Goal: Transaction & Acquisition: Download file/media

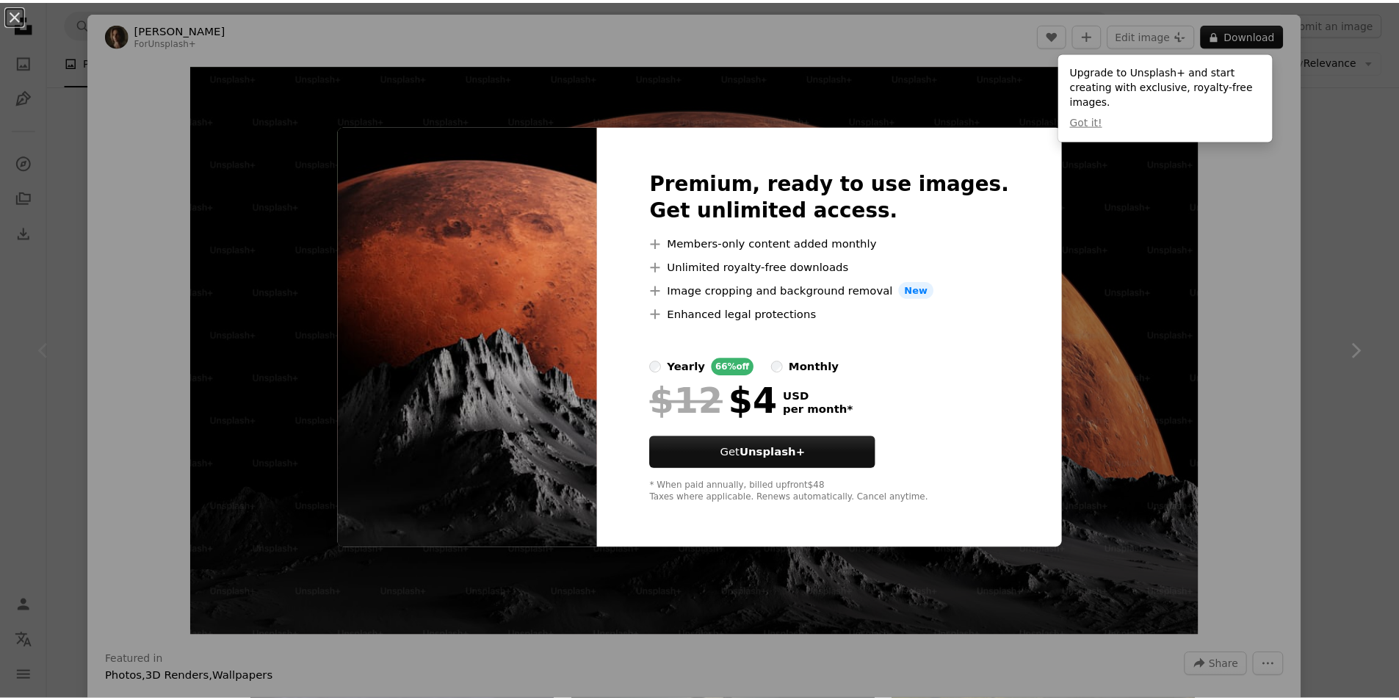
scroll to position [294, 0]
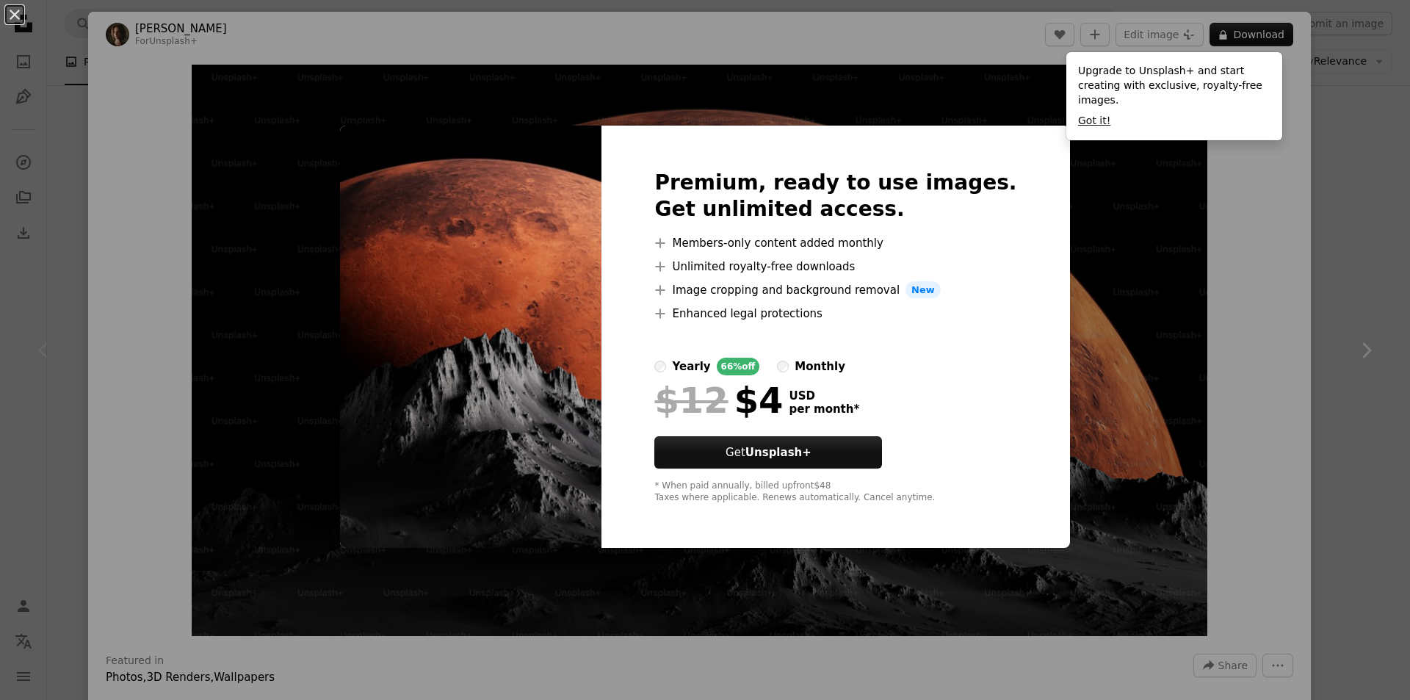
click at [1083, 114] on button "Got it!" at bounding box center [1094, 121] width 32 height 15
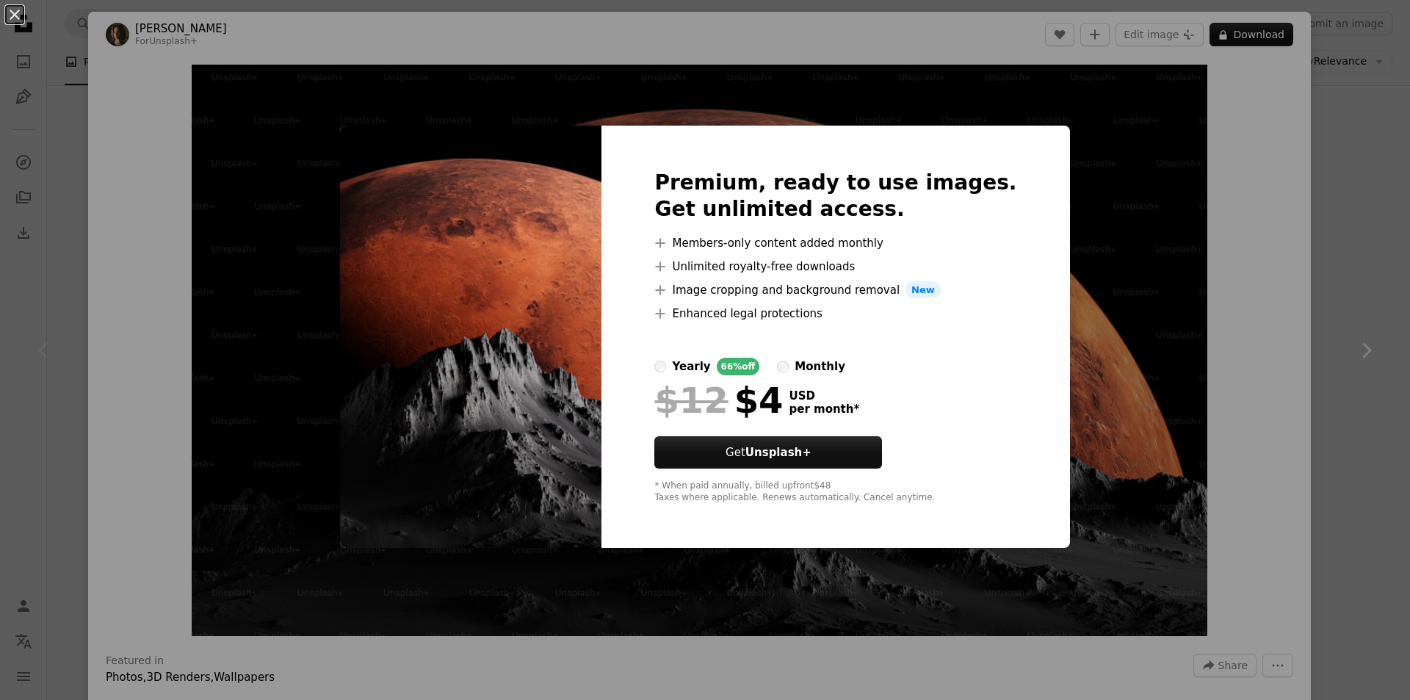
drag, startPoint x: 293, startPoint y: 70, endPoint x: 477, endPoint y: 111, distance: 188.6
click at [294, 71] on div "An X shape Premium, ready to use images. Get unlimited access. A plus sign Memb…" at bounding box center [705, 350] width 1410 height 700
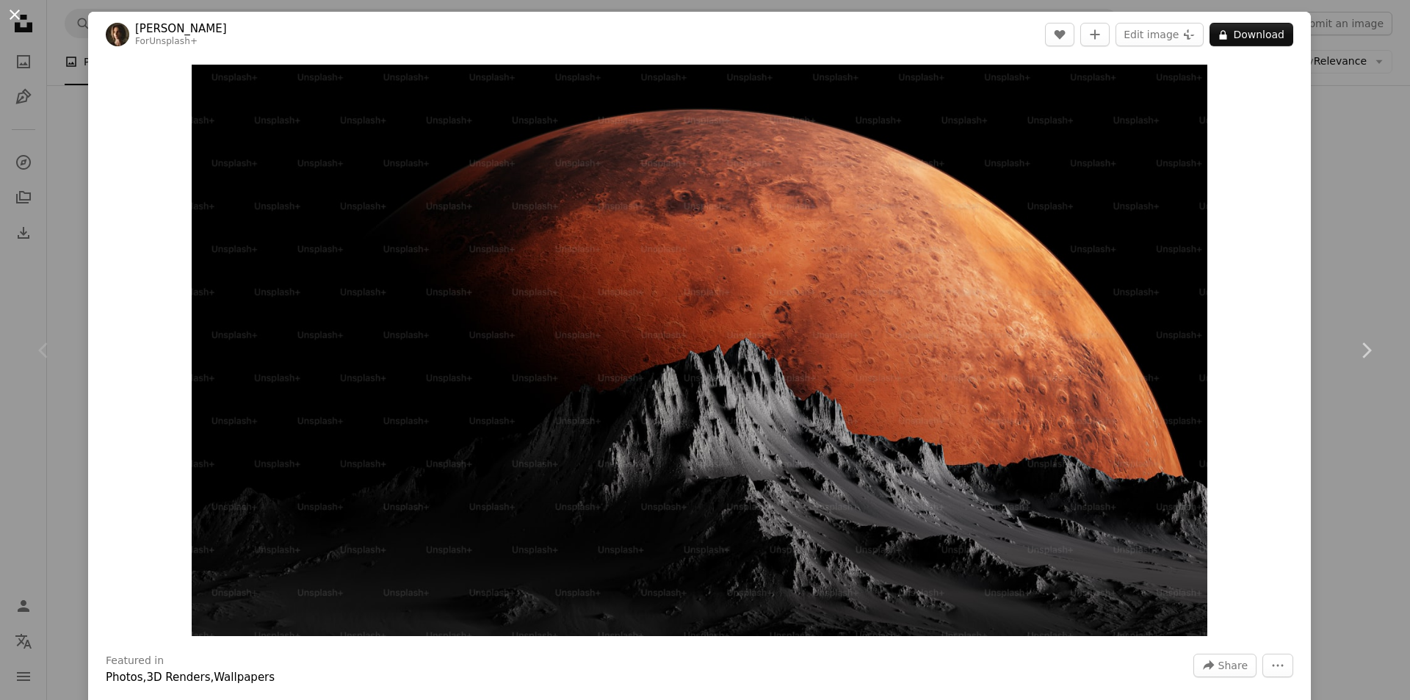
click at [12, 18] on button "An X shape" at bounding box center [15, 15] width 18 height 18
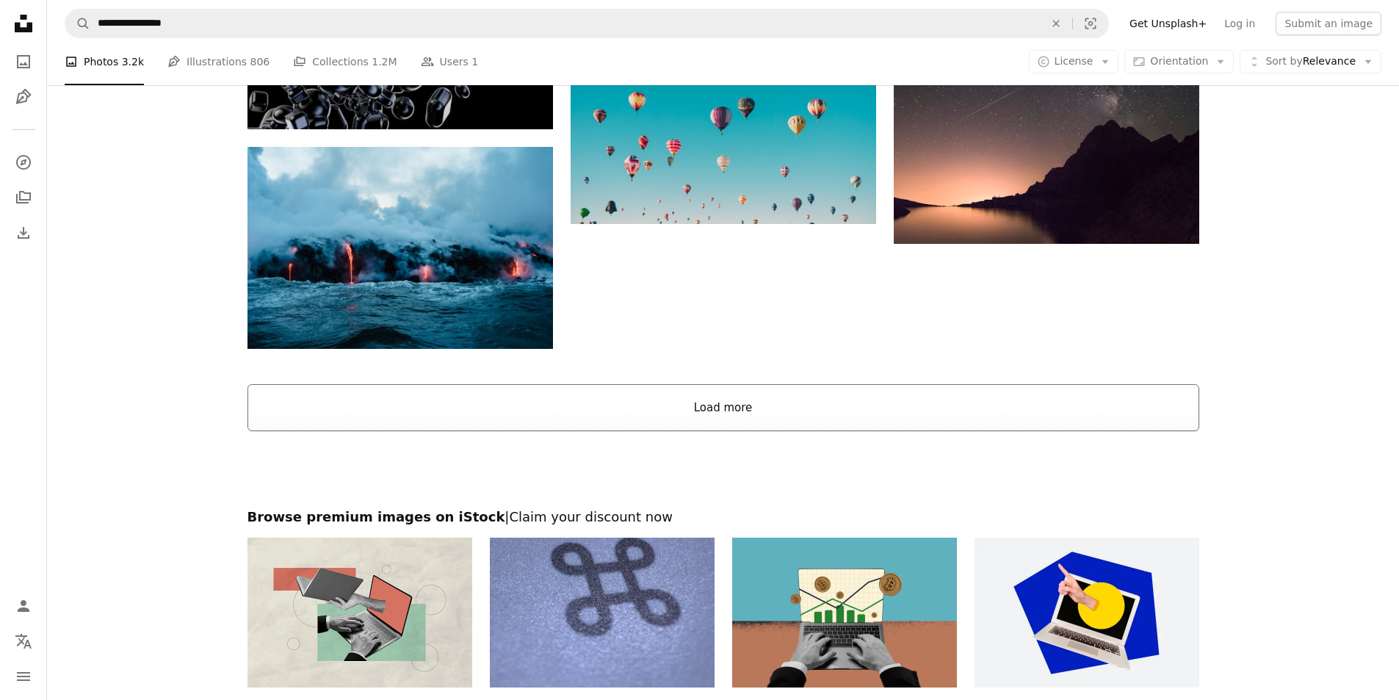
scroll to position [1689, 0]
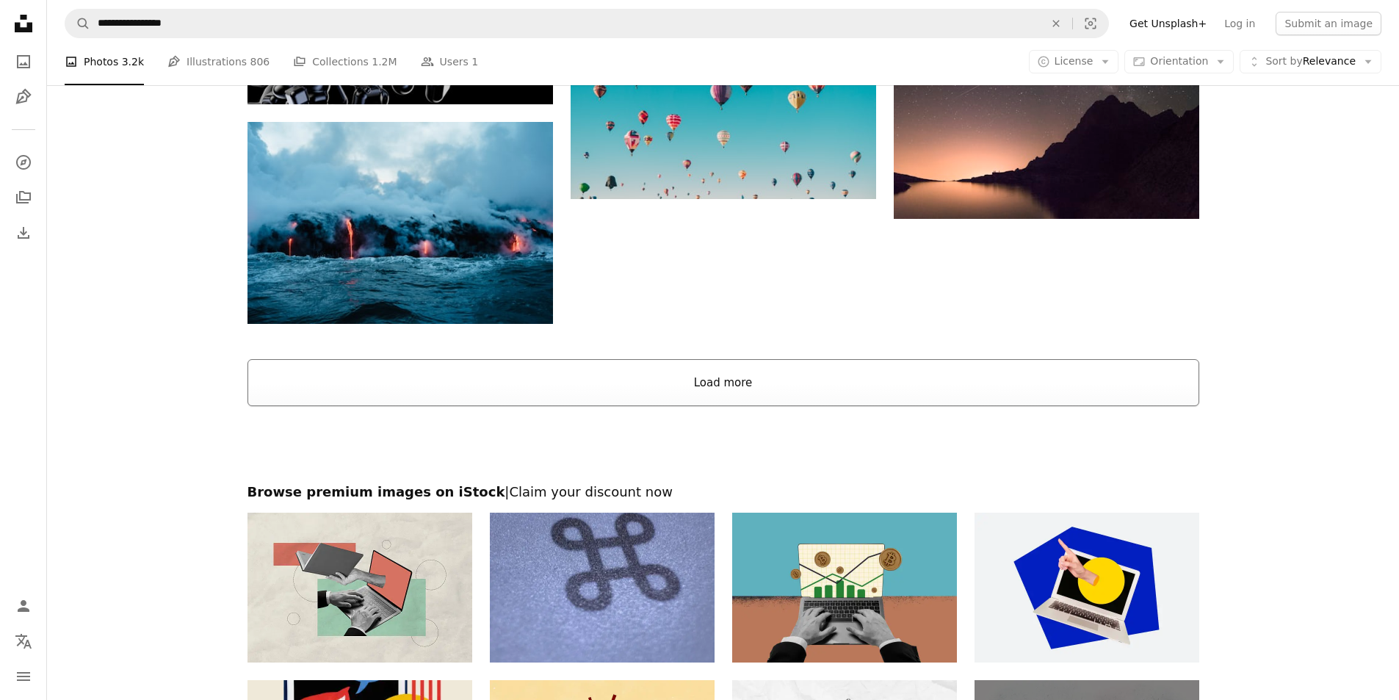
click at [724, 383] on button "Load more" at bounding box center [722, 382] width 951 height 47
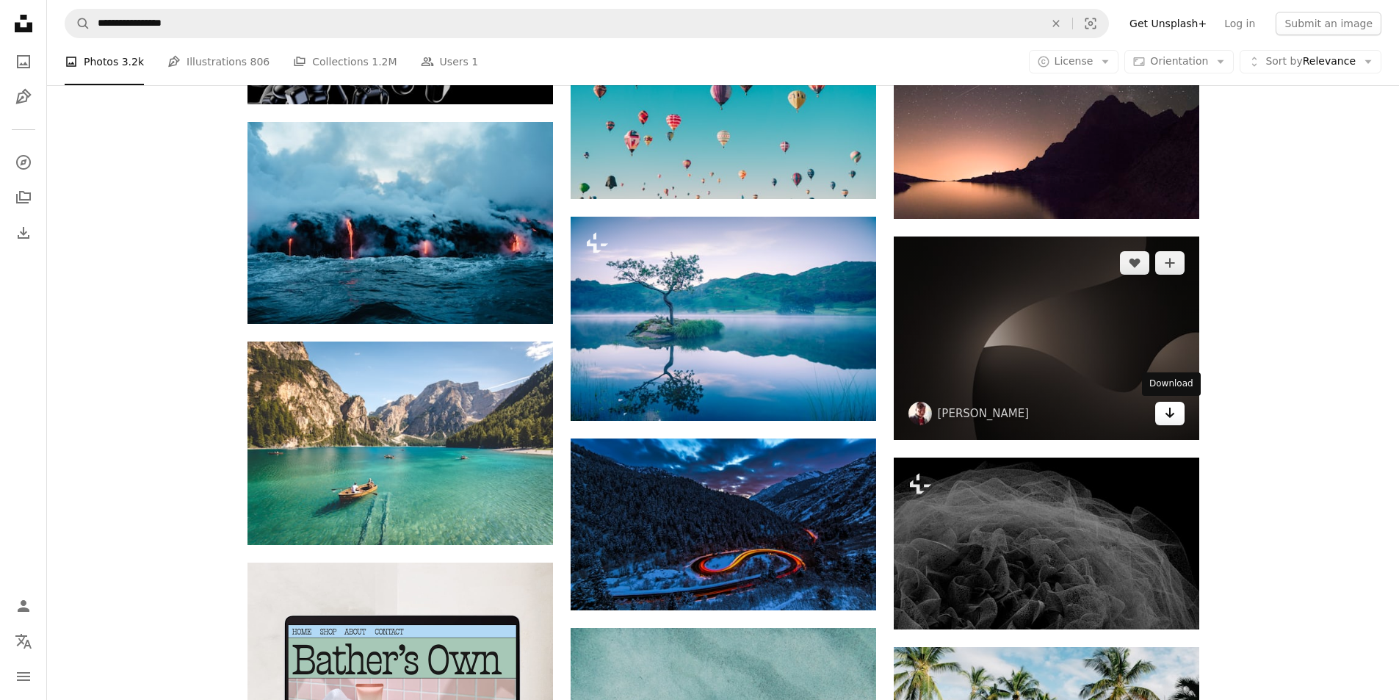
click at [1165, 418] on icon "Arrow pointing down" at bounding box center [1170, 413] width 12 height 18
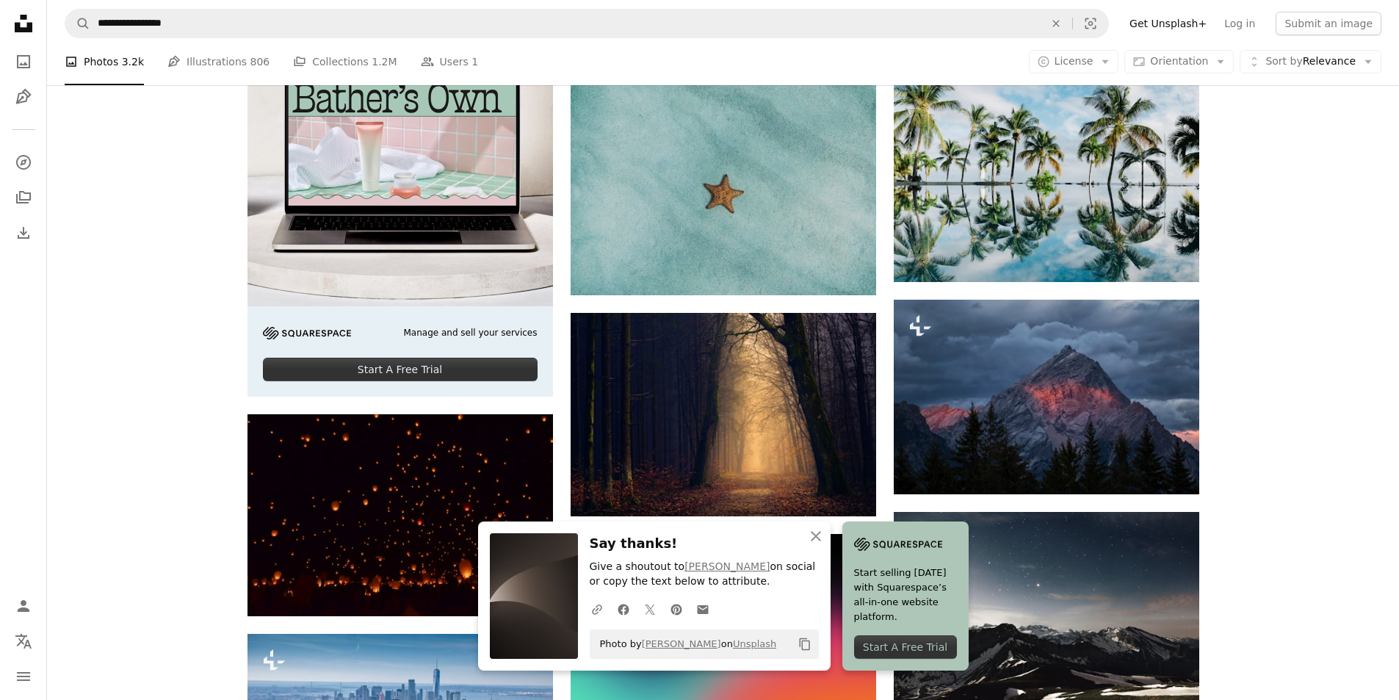
scroll to position [2276, 0]
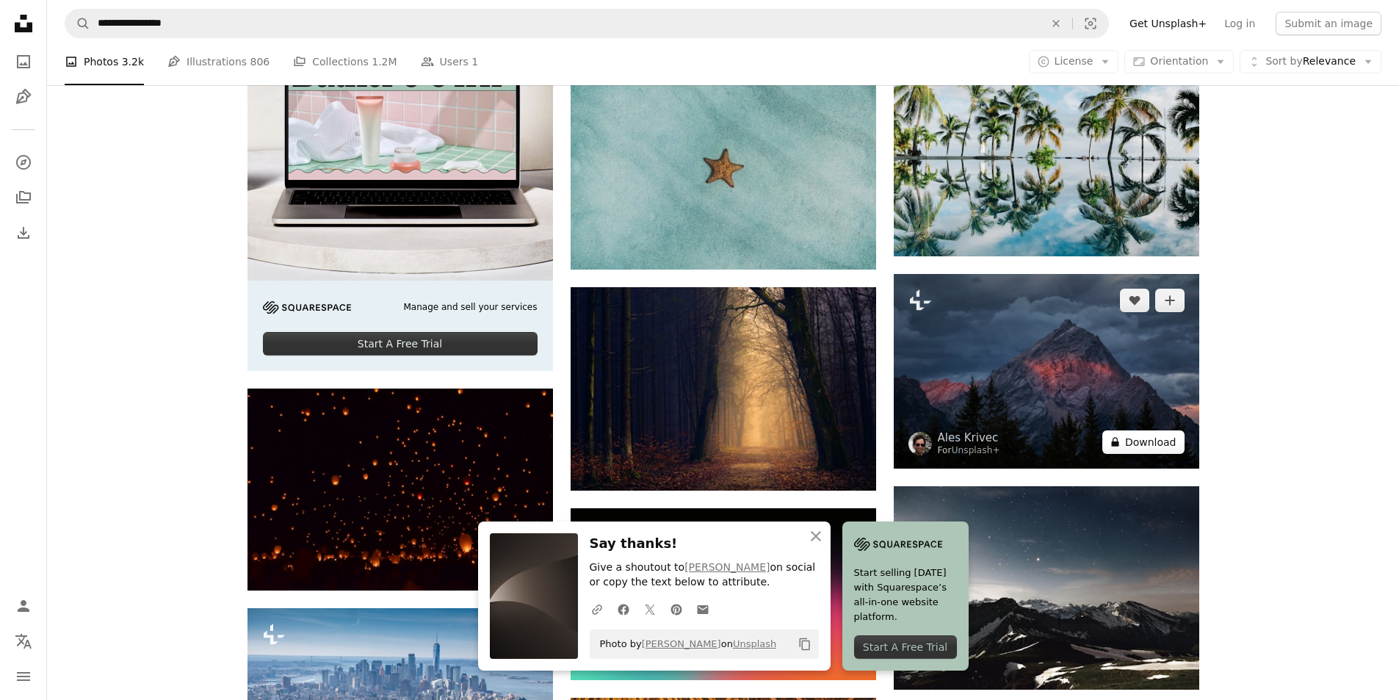
click at [1148, 441] on button "A lock Download" at bounding box center [1143, 441] width 82 height 23
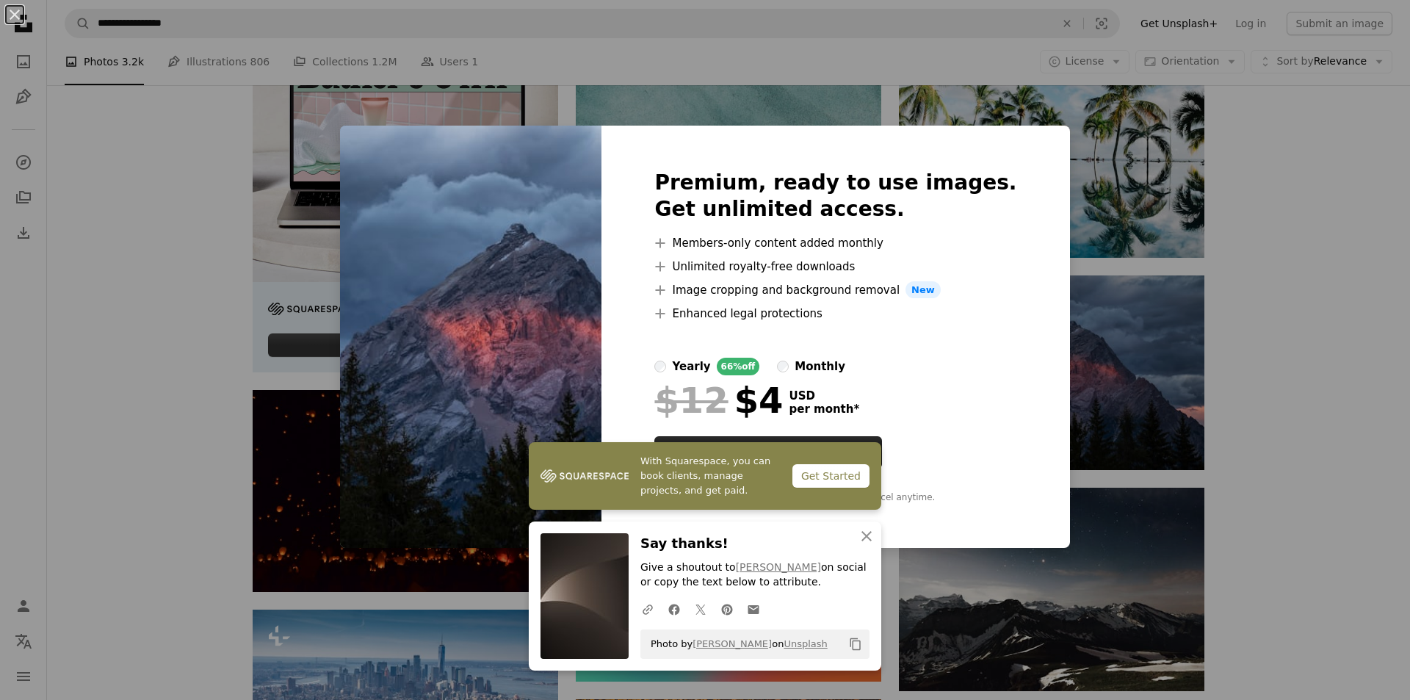
click at [1110, 278] on div "An X shape Premium, ready to use images. Get unlimited access. A plus sign Memb…" at bounding box center [705, 350] width 1410 height 700
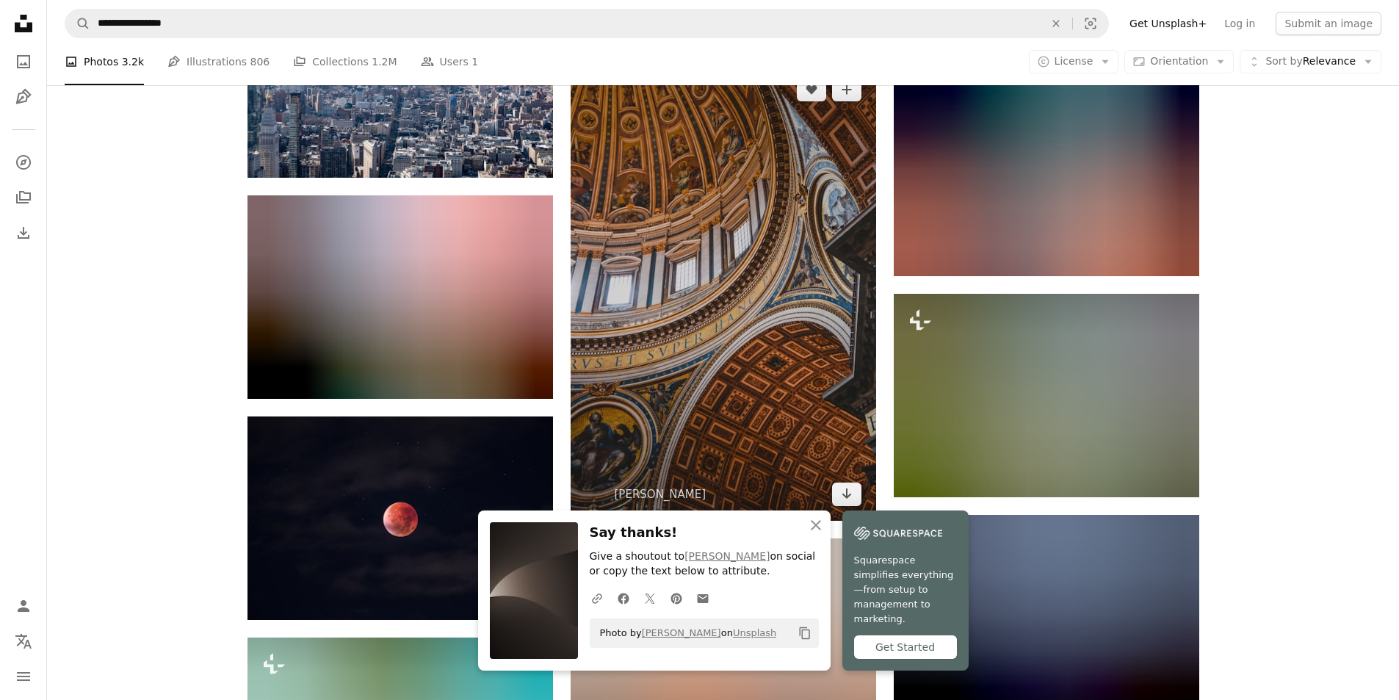
scroll to position [2937, 0]
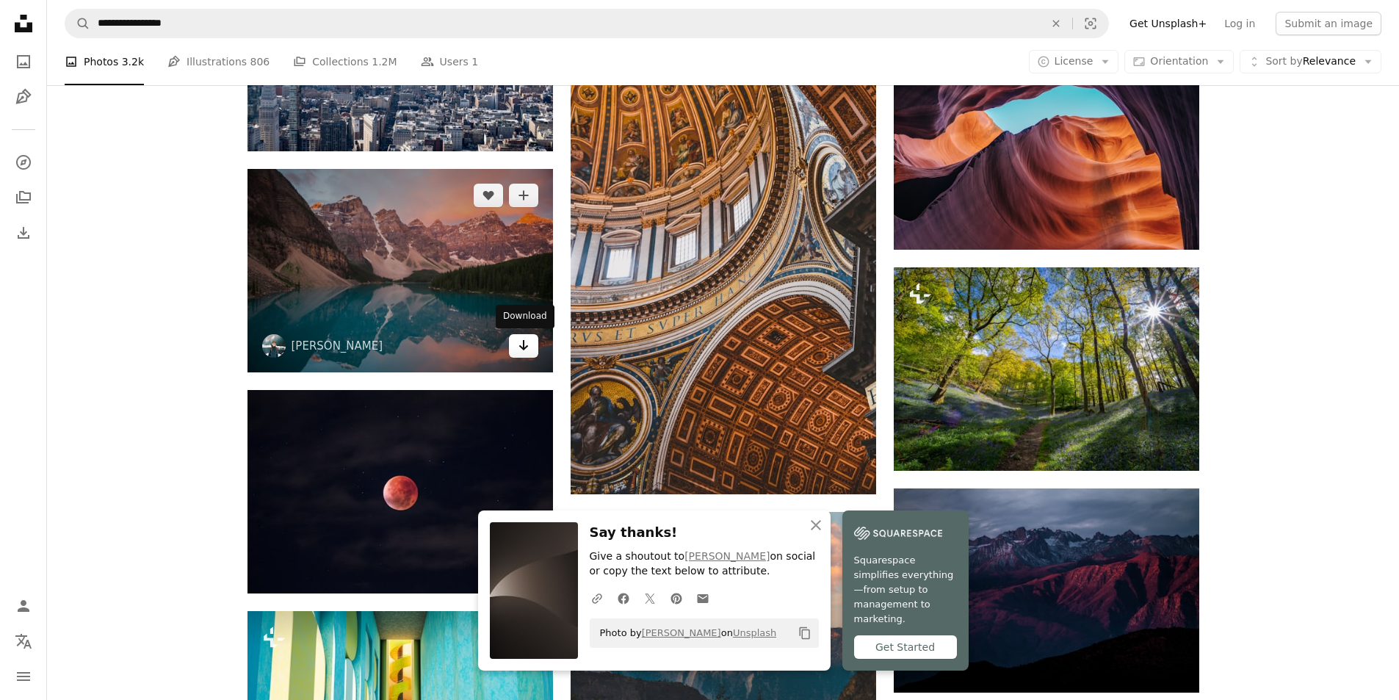
click at [525, 355] on link "Arrow pointing down" at bounding box center [523, 345] width 29 height 23
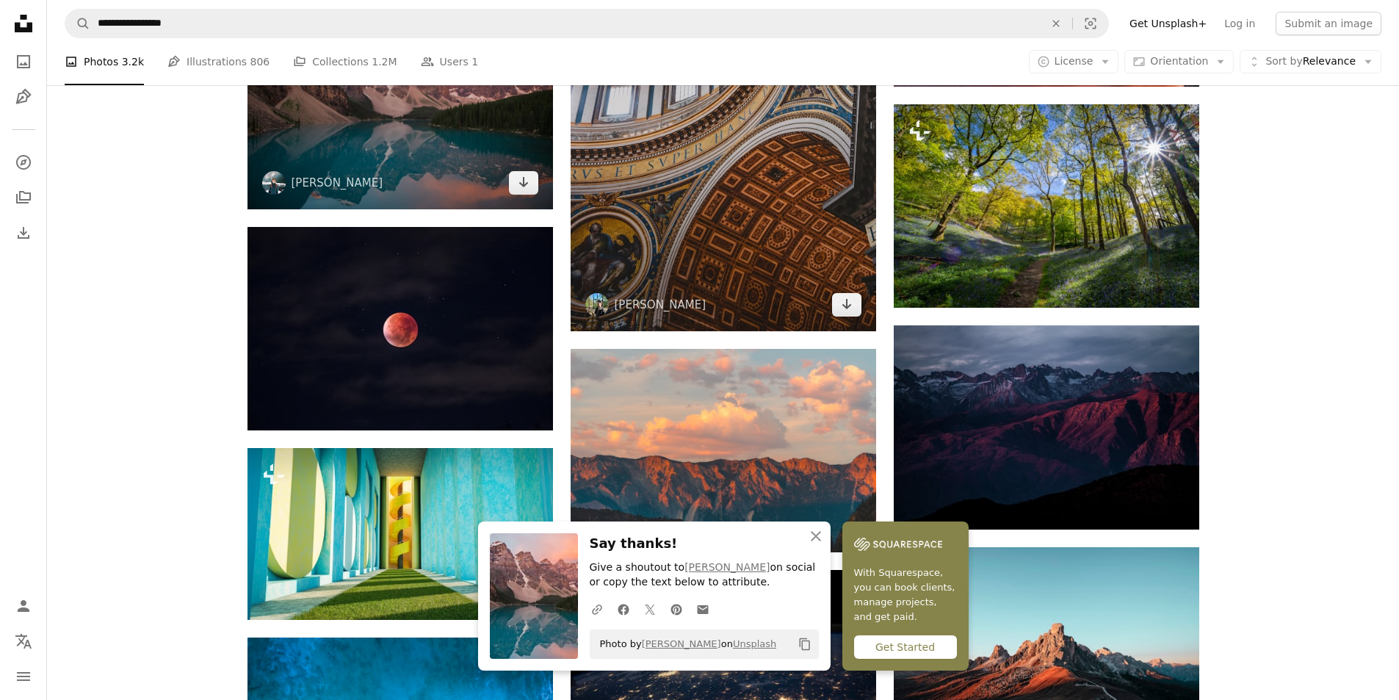
scroll to position [3157, 0]
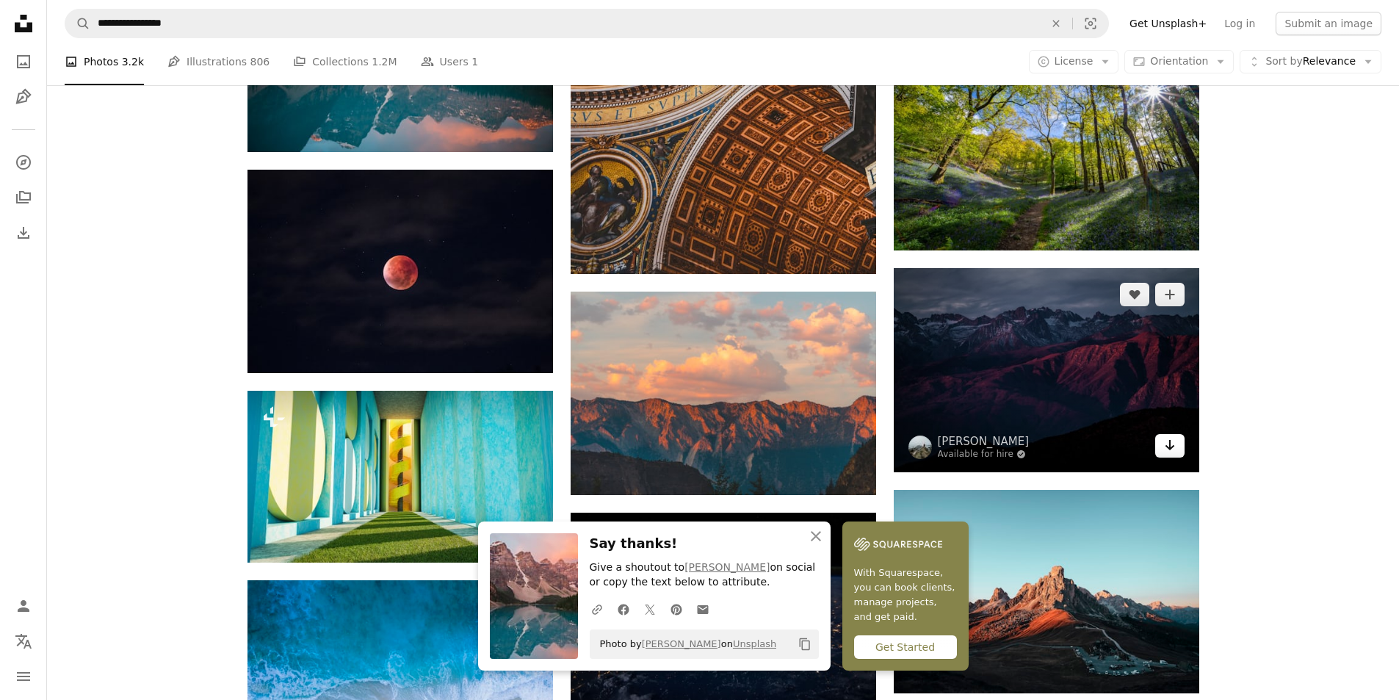
click at [1173, 446] on icon "Download" at bounding box center [1169, 445] width 10 height 10
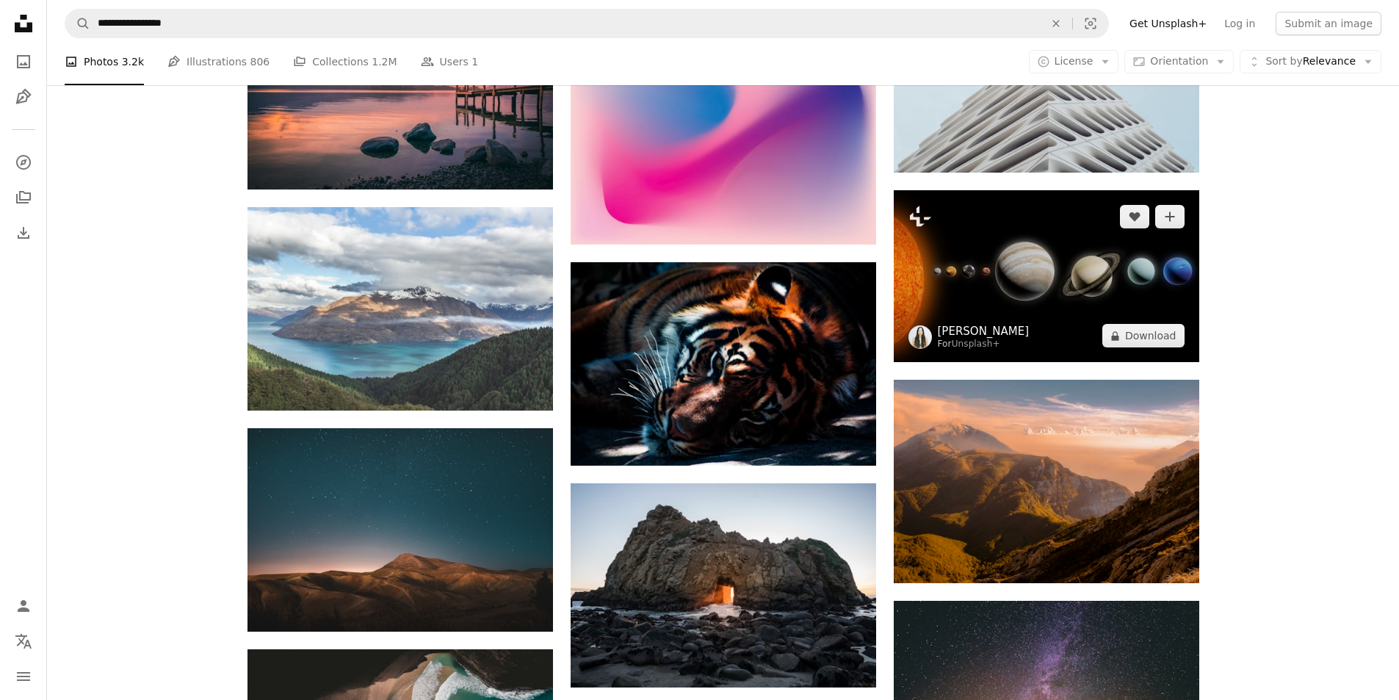
scroll to position [5800, 0]
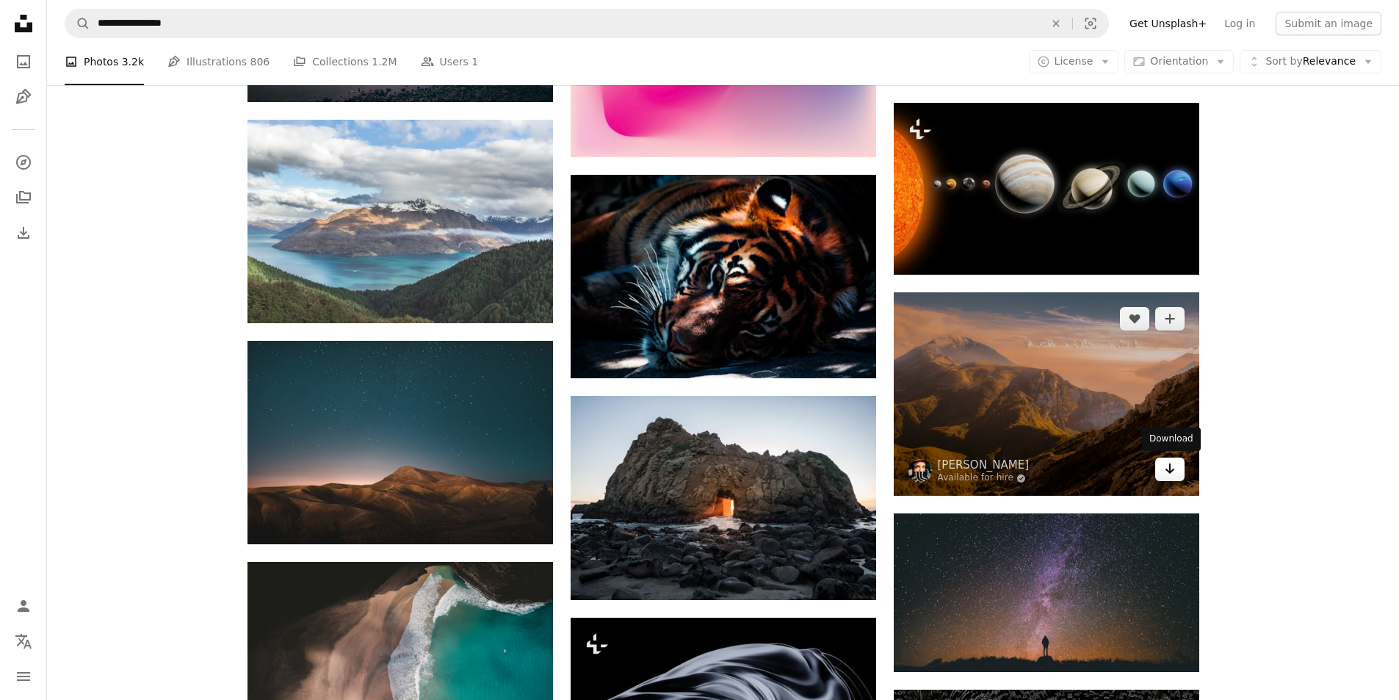
click at [1167, 472] on icon "Arrow pointing down" at bounding box center [1170, 469] width 12 height 18
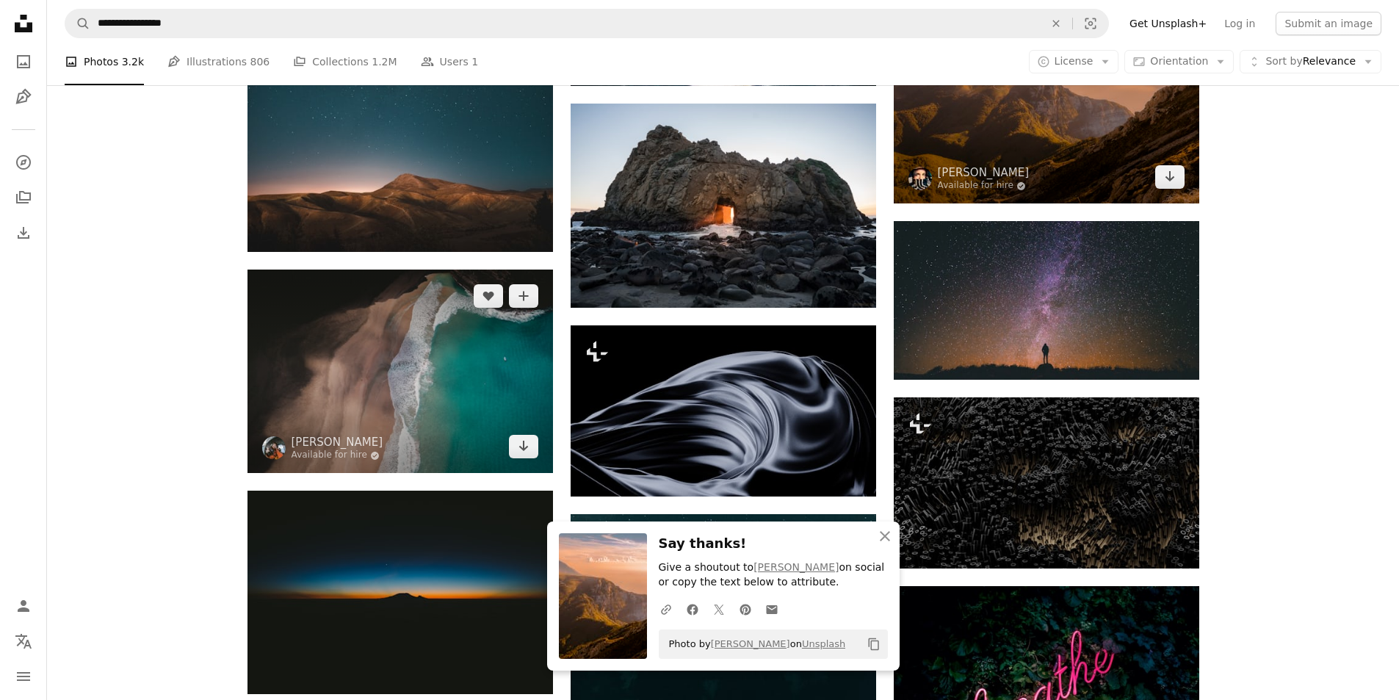
scroll to position [6094, 0]
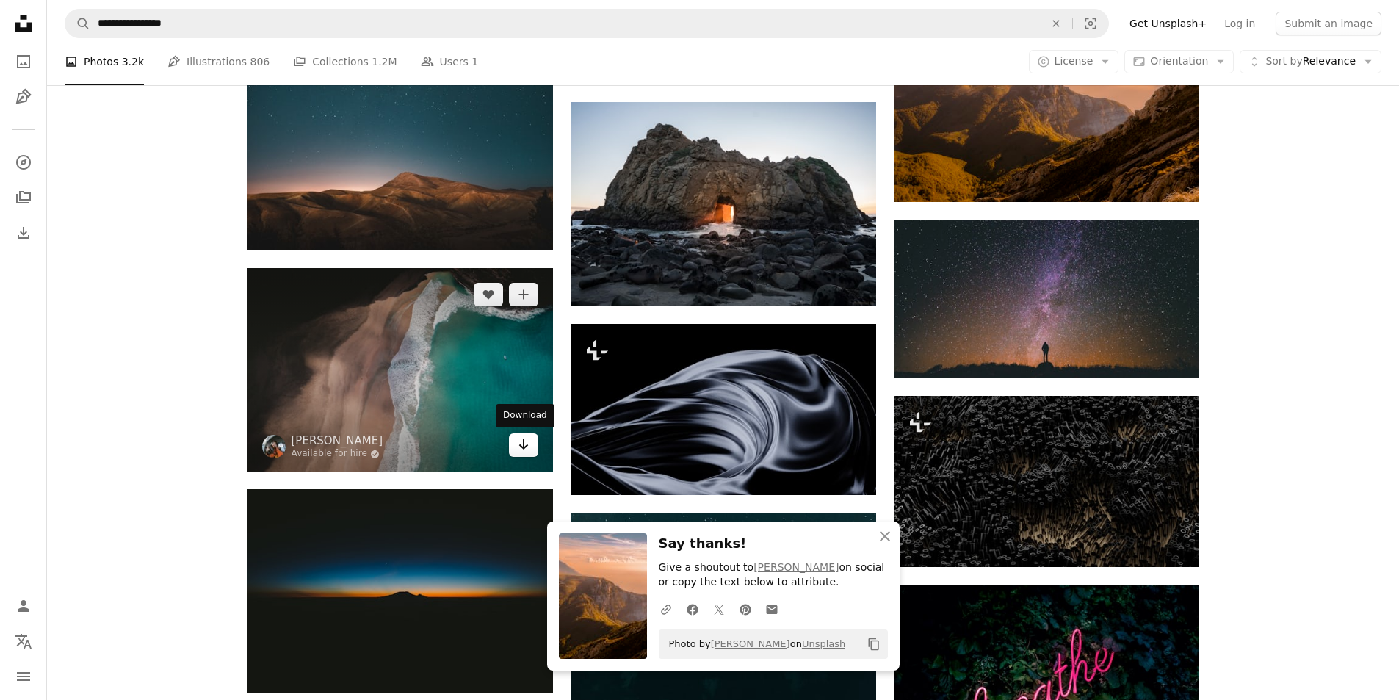
click at [526, 451] on icon "Arrow pointing down" at bounding box center [524, 444] width 12 height 18
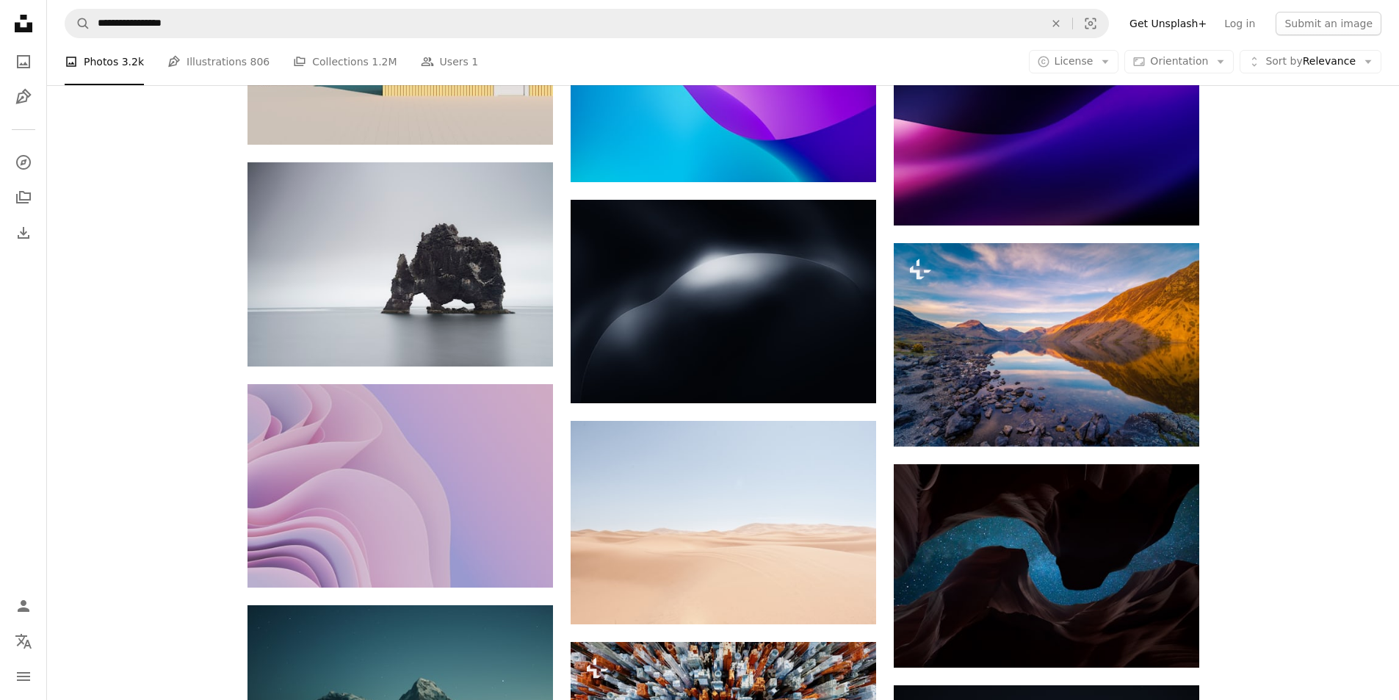
scroll to position [6901, 0]
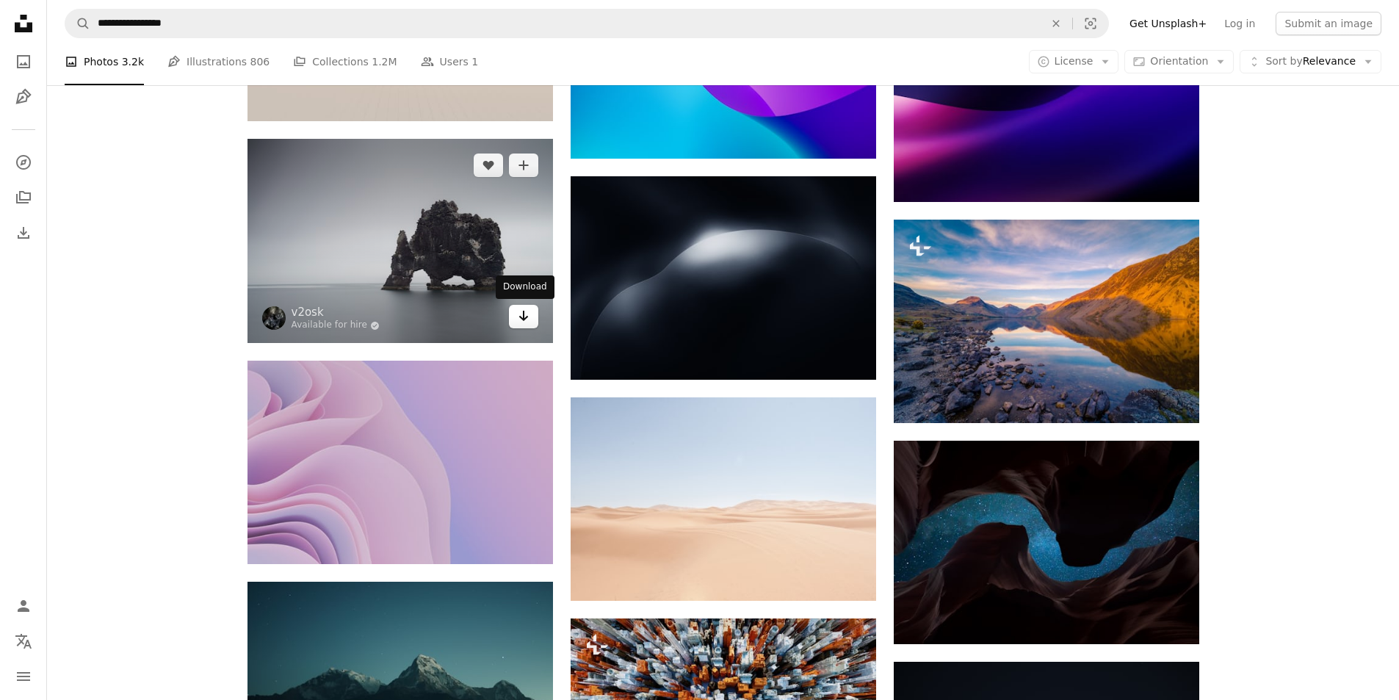
click at [518, 318] on icon "Arrow pointing down" at bounding box center [524, 316] width 12 height 18
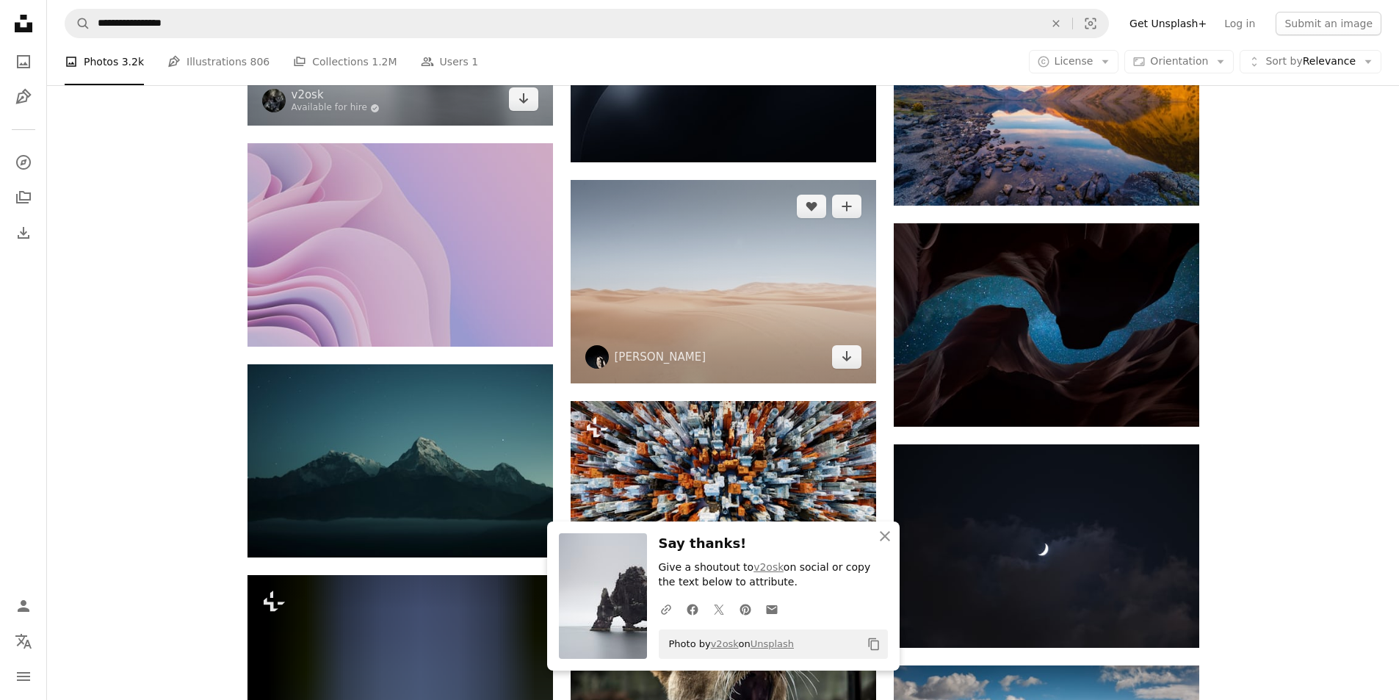
scroll to position [7121, 0]
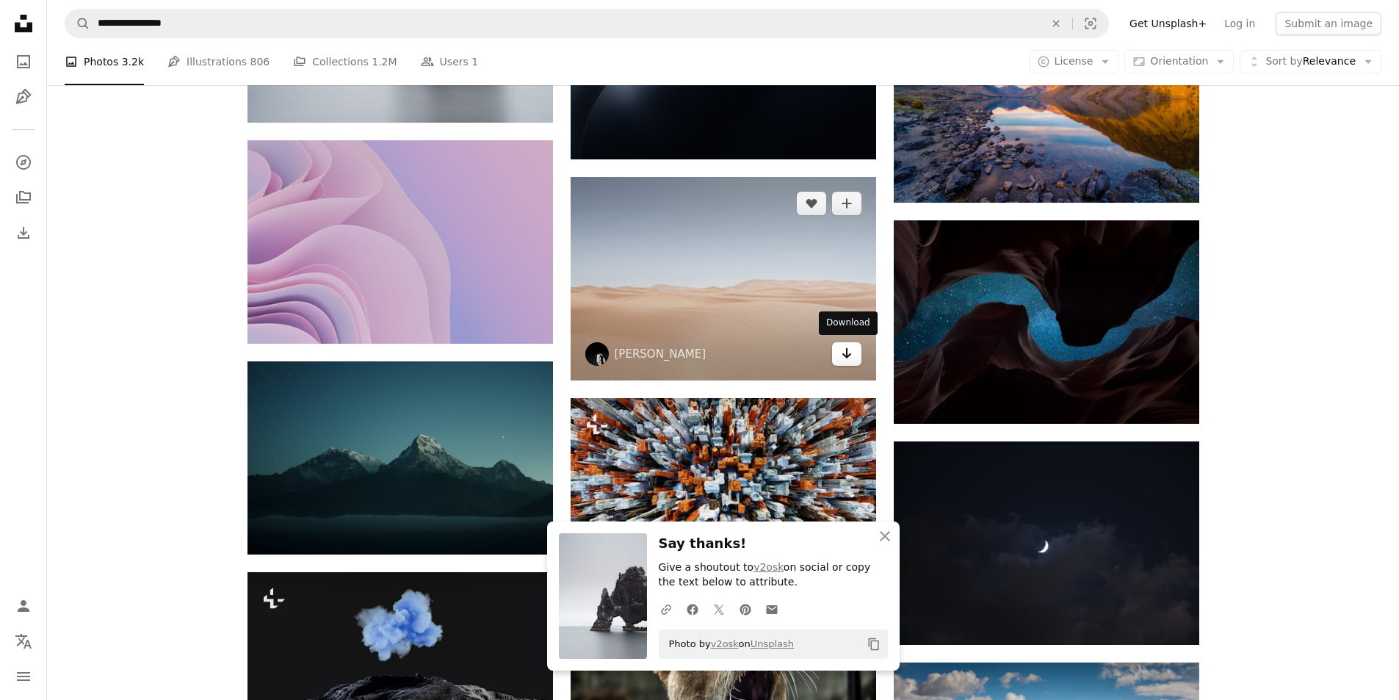
click at [842, 352] on icon "Download" at bounding box center [846, 353] width 10 height 10
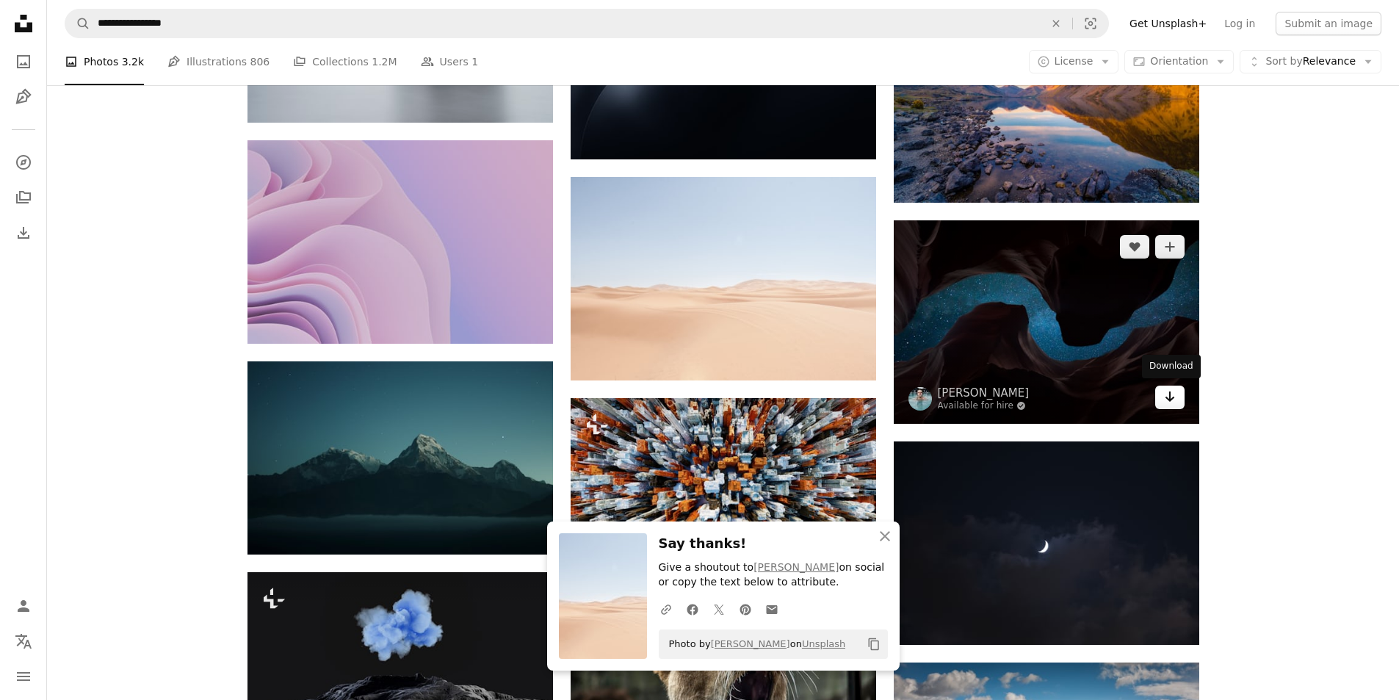
click at [1164, 395] on icon "Arrow pointing down" at bounding box center [1170, 397] width 12 height 18
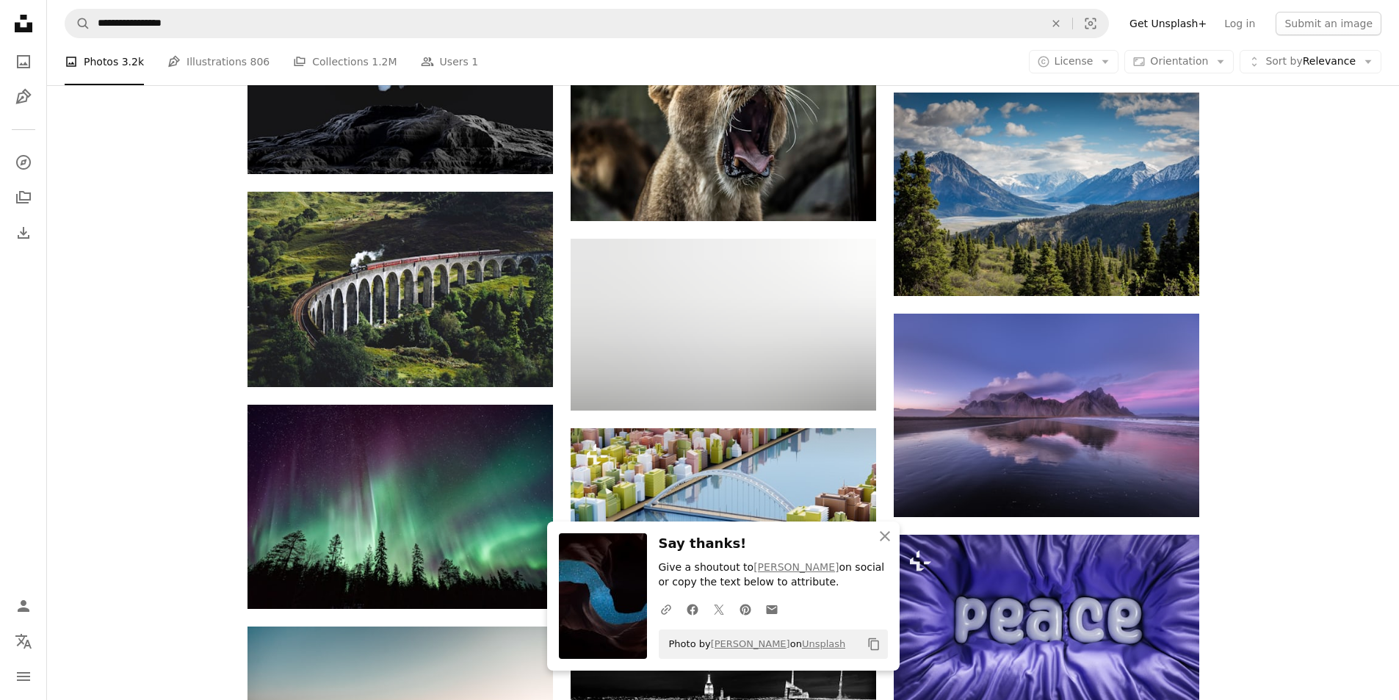
scroll to position [7709, 0]
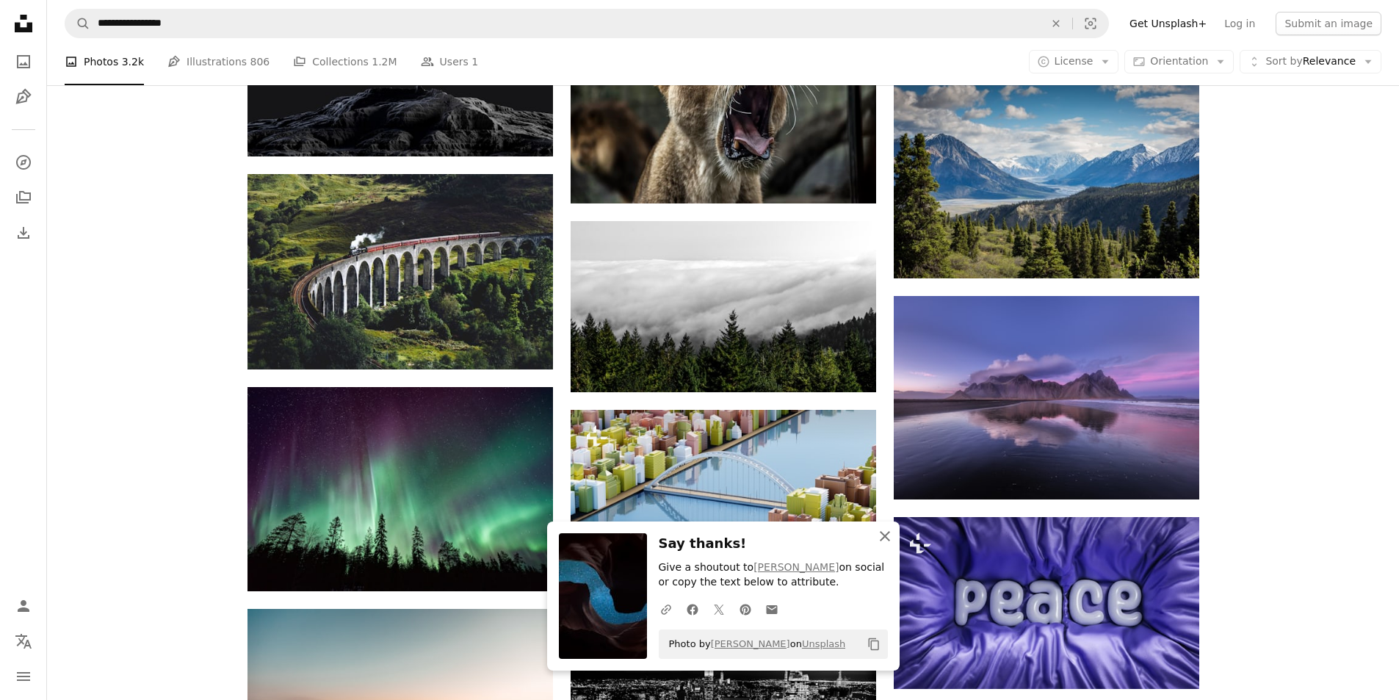
click at [885, 533] on icon "An X shape" at bounding box center [885, 536] width 18 height 18
